Goal: Navigation & Orientation: Find specific page/section

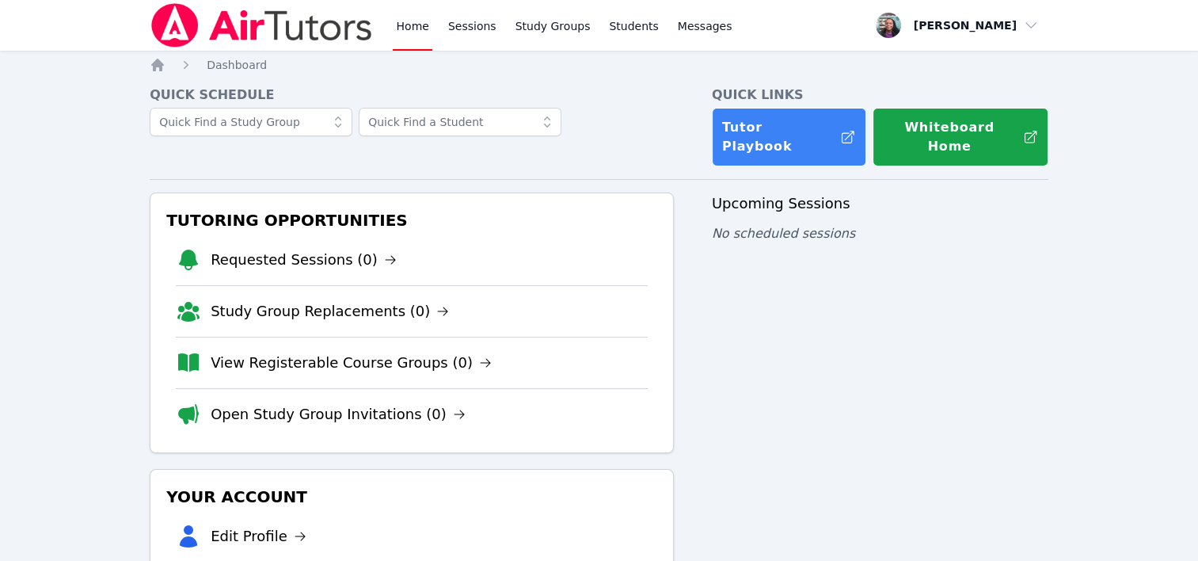
click at [1137, 117] on div "Home Sessions Study Groups Students Messages Open user menu [PERSON_NAME] Open …" at bounding box center [599, 380] width 1198 height 761
